Goal: Information Seeking & Learning: Find specific fact

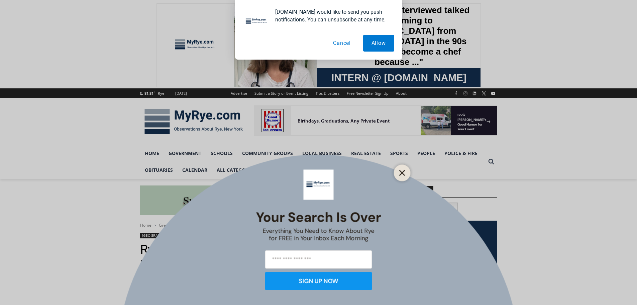
click at [404, 168] on button "Close" at bounding box center [402, 172] width 9 height 9
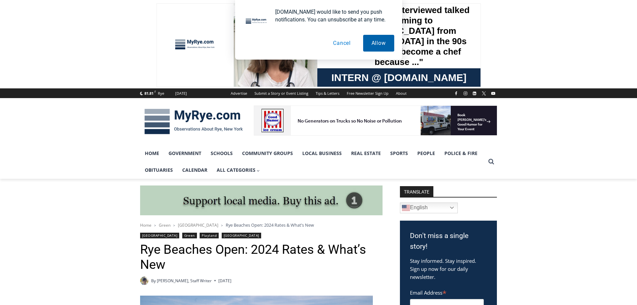
click at [381, 37] on button "Allow" at bounding box center [378, 43] width 31 height 17
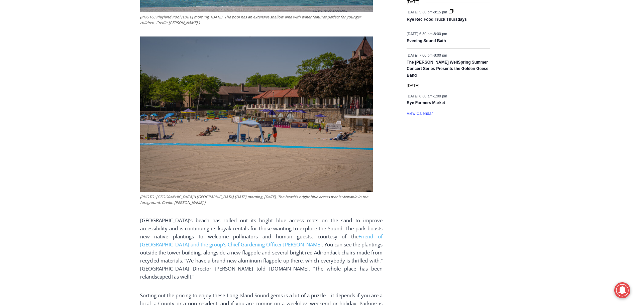
scroll to position [903, 0]
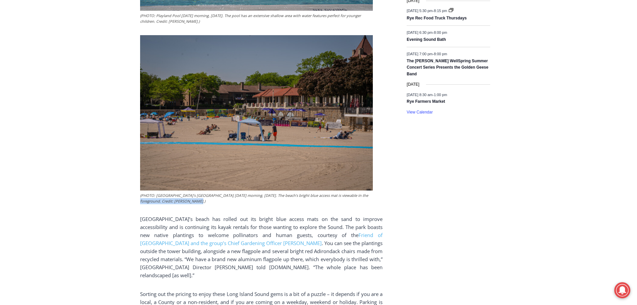
drag, startPoint x: 202, startPoint y: 204, endPoint x: 123, endPoint y: 204, distance: 78.3
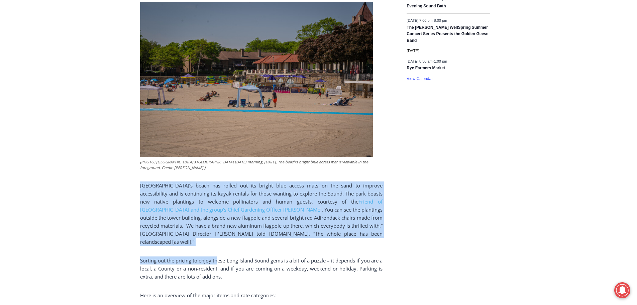
drag, startPoint x: 135, startPoint y: 188, endPoint x: 218, endPoint y: 247, distance: 101.6
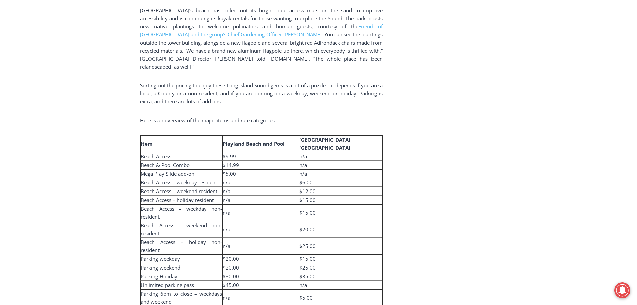
scroll to position [1171, 0]
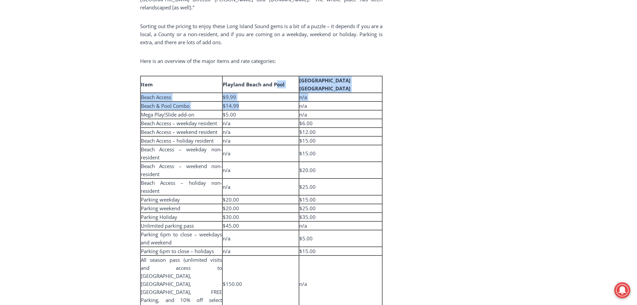
drag, startPoint x: 269, startPoint y: 71, endPoint x: 276, endPoint y: 89, distance: 19.4
click at [276, 89] on tbody "Item [GEOGRAPHIC_DATA] and Pool [GEOGRAPHIC_DATA] [GEOGRAPHIC_DATA] Beach Acces…" at bounding box center [262, 211] width 242 height 270
click at [276, 89] on td "$14.99" at bounding box center [260, 84] width 76 height 17
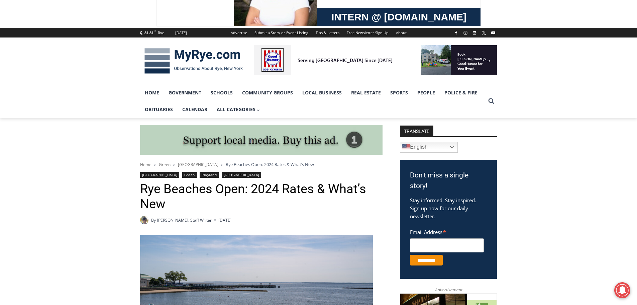
scroll to position [0, 0]
